Goal: Information Seeking & Learning: Learn about a topic

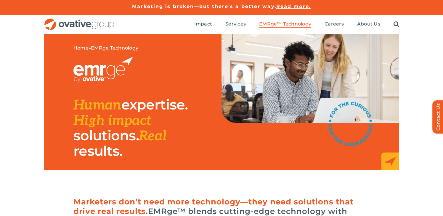
click at [283, 7] on span "Read more." at bounding box center [293, 7] width 35 height 6
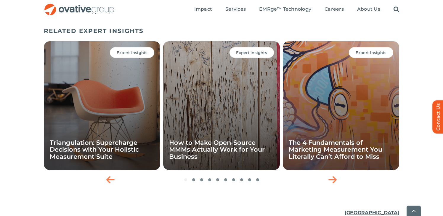
scroll to position [943, 0]
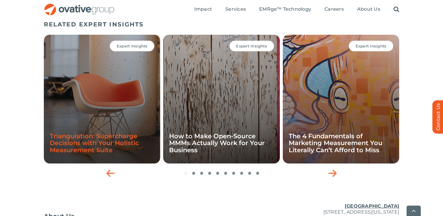
click at [129, 138] on link "Triangulation: Supercharge Decisions with Your Holistic Measurement Suite" at bounding box center [94, 142] width 89 height 21
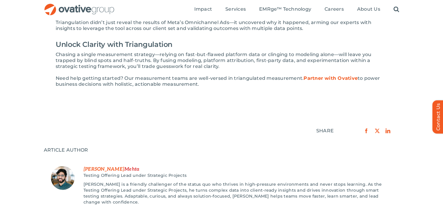
scroll to position [917, 0]
